Goal: Information Seeking & Learning: Learn about a topic

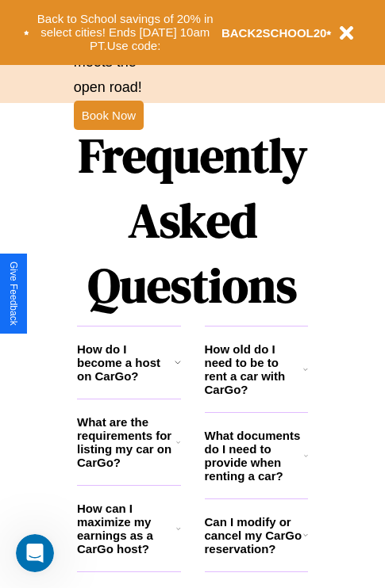
scroll to position [1921, 0]
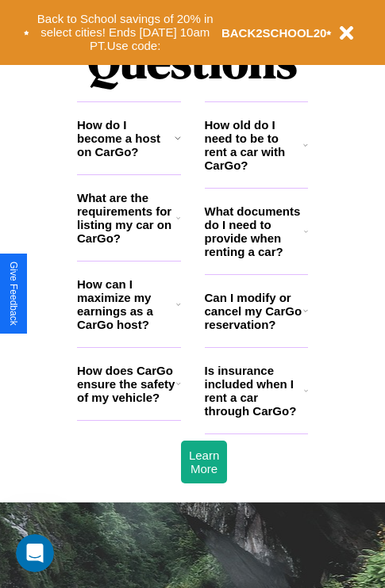
click at [128, 404] on h3 "How does CarGo ensure the safety of my vehicle?" at bounding box center [126, 384] width 99 height 40
click at [177, 144] on icon at bounding box center [177, 138] width 6 height 13
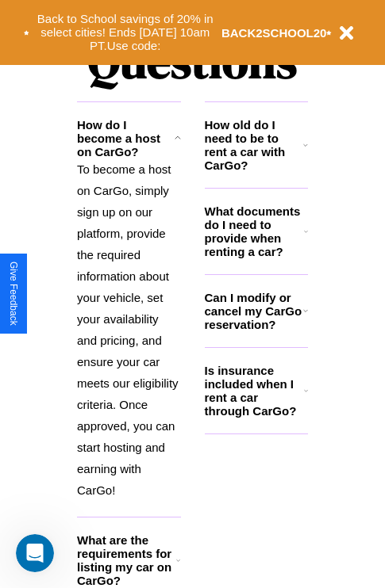
click at [128, 571] on h3 "What are the requirements for listing my car on CarGo?" at bounding box center [126, 561] width 99 height 54
click at [255, 416] on h3 "Is insurance included when I rent a car through CarGo?" at bounding box center [254, 391] width 99 height 54
click at [177, 144] on icon at bounding box center [177, 138] width 6 height 13
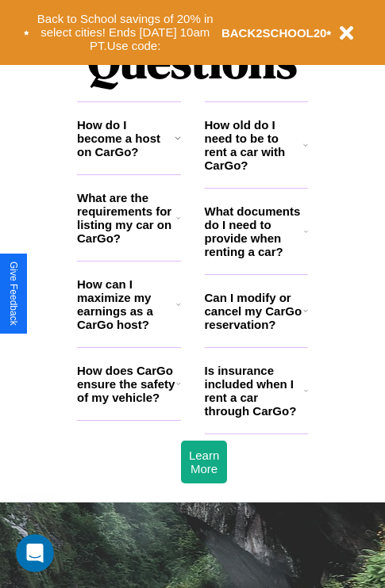
click at [255, 257] on h3 "What documents do I need to provide when renting a car?" at bounding box center [255, 232] width 100 height 54
